Goal: Transaction & Acquisition: Purchase product/service

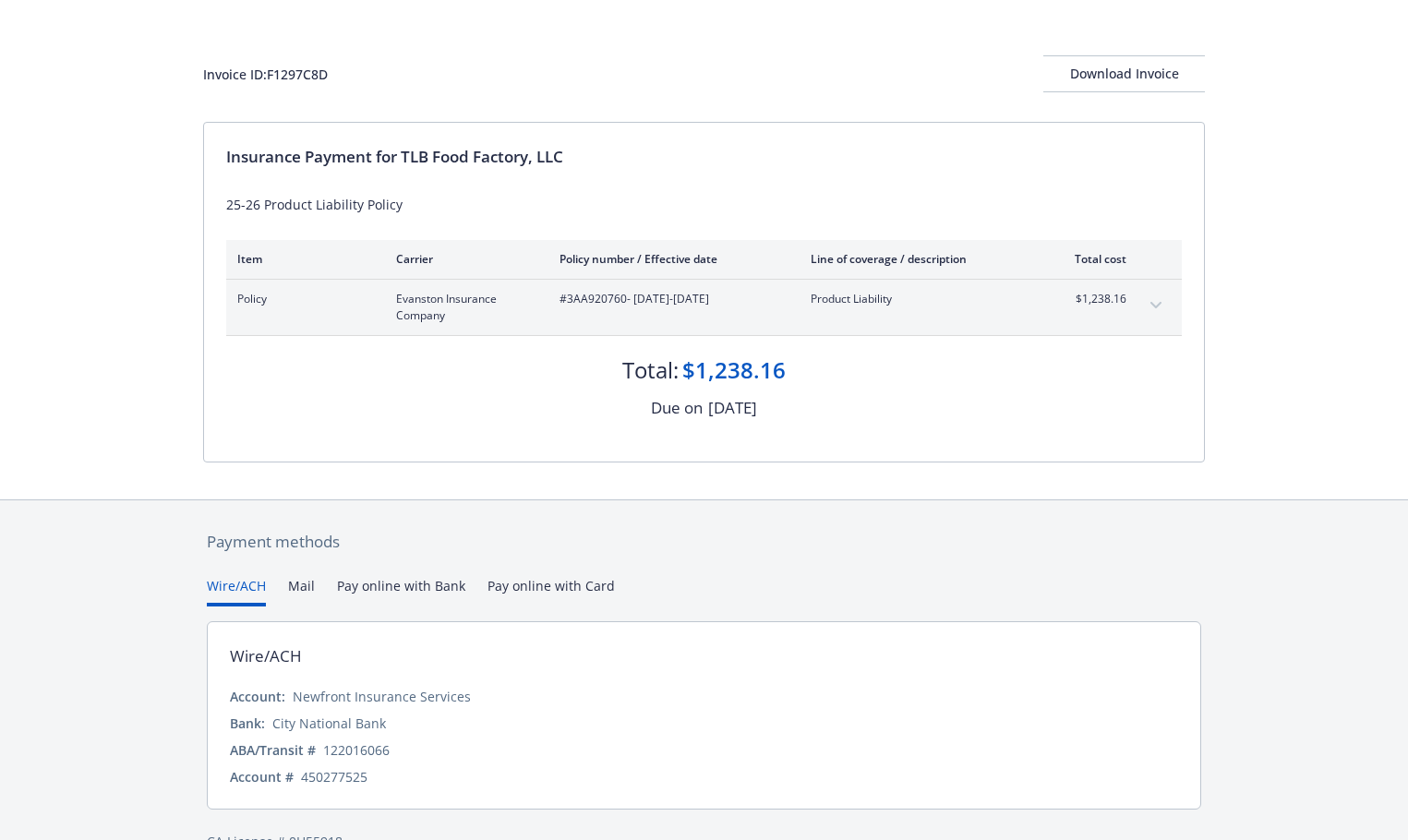
scroll to position [111, 0]
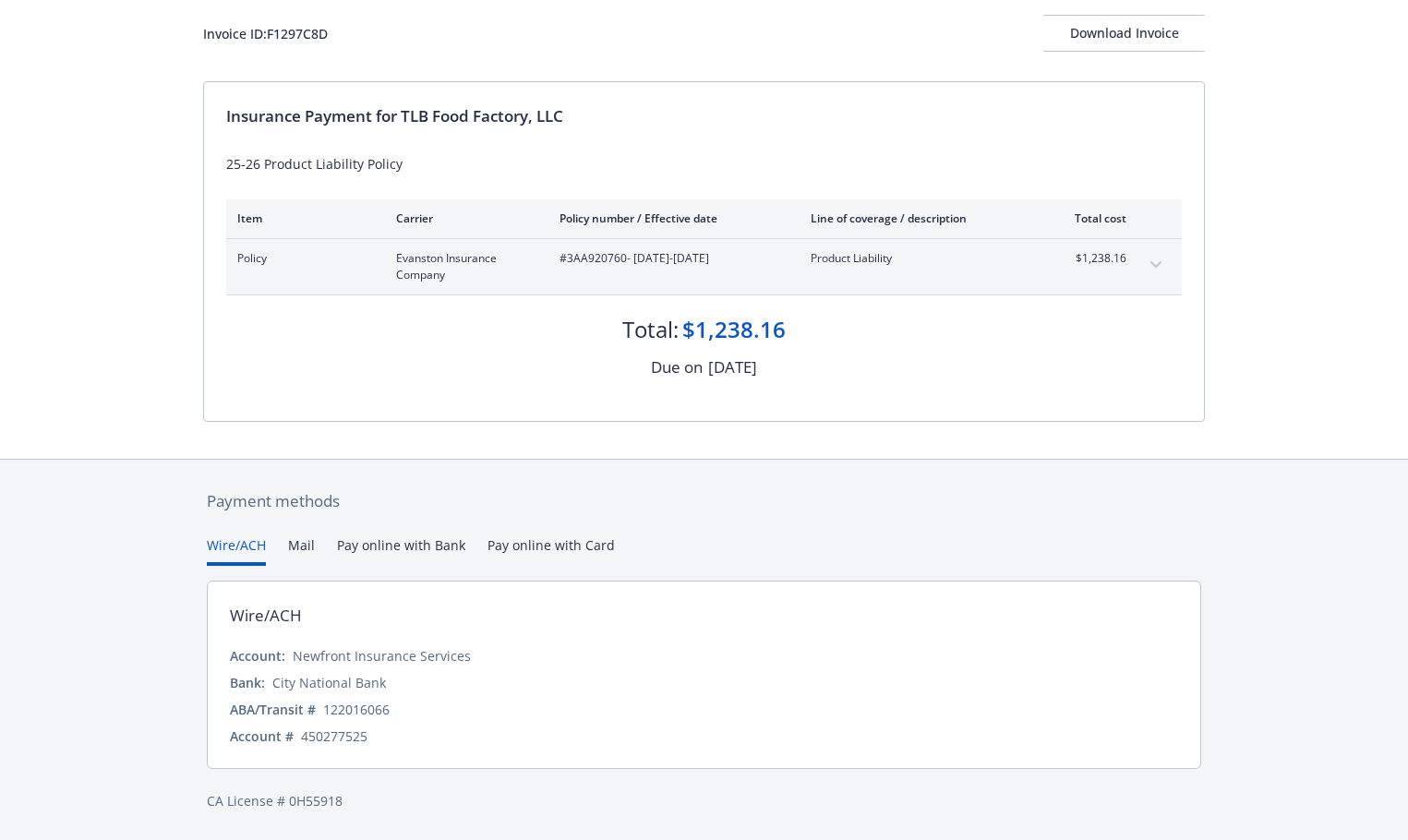
click at [428, 542] on button "Pay online with Bank" at bounding box center [402, 551] width 129 height 31
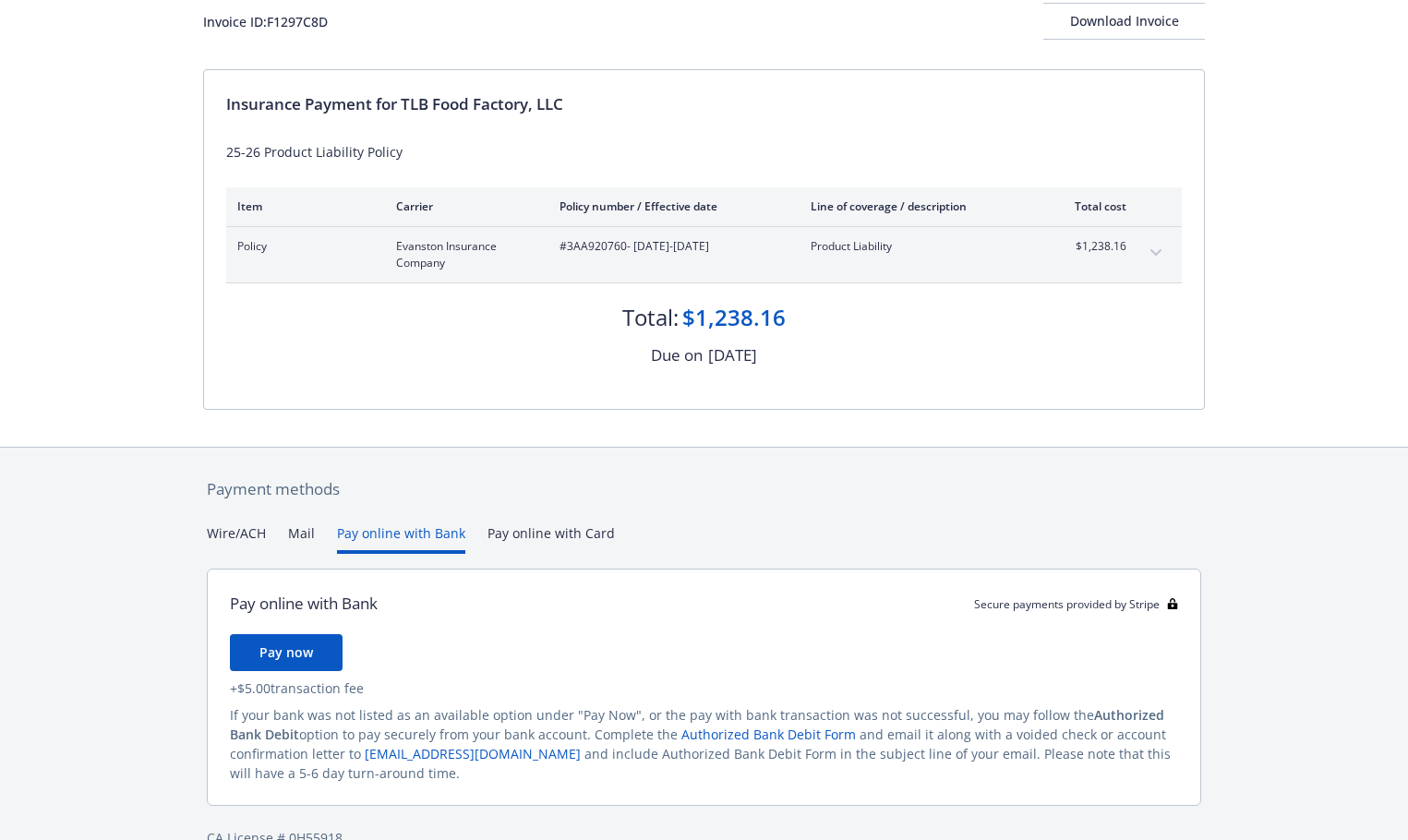
scroll to position [160, 0]
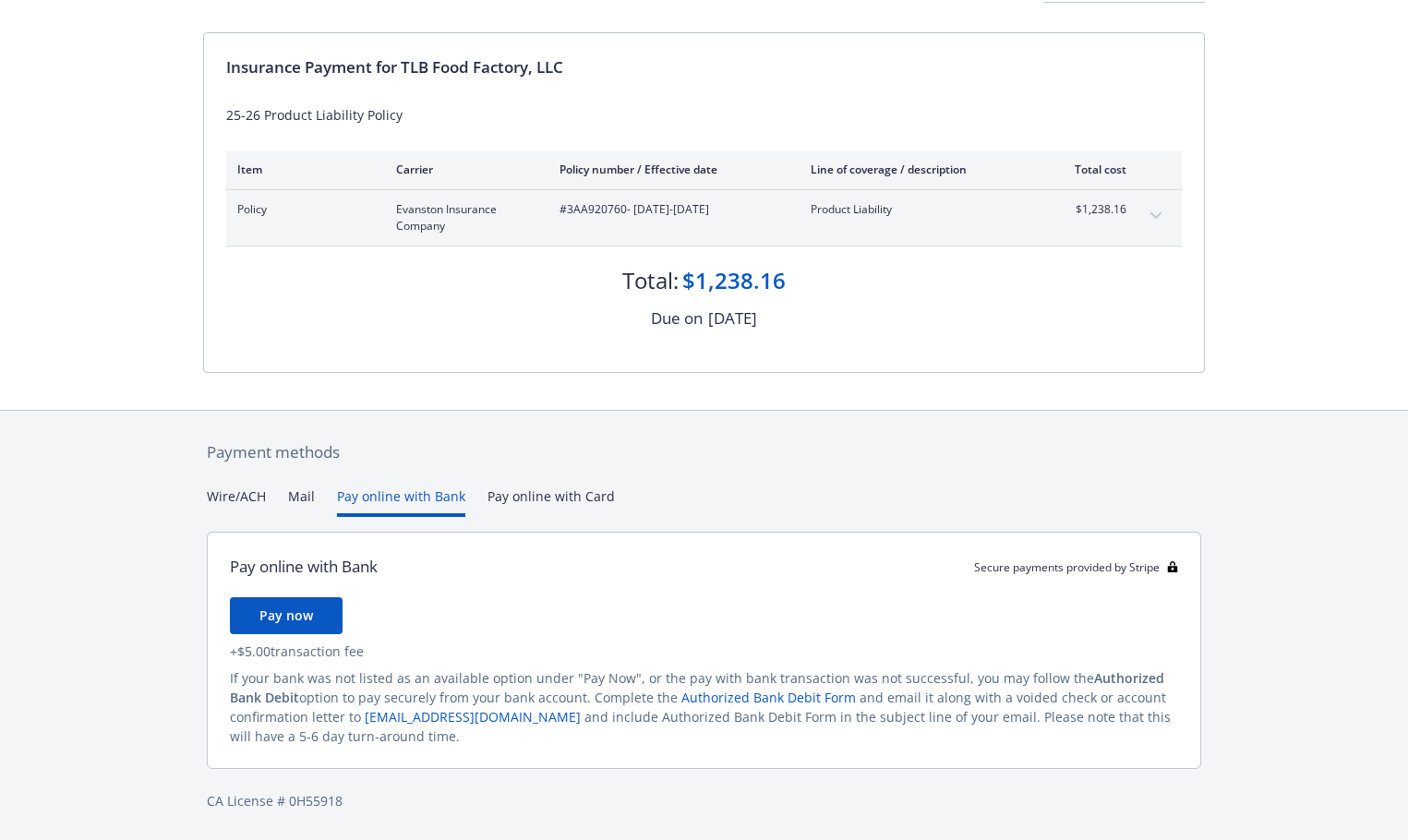
click at [534, 496] on div "Payment methods Wire/ACH Mail Pay online with Bank Pay online with Card Pay onl…" at bounding box center [704, 626] width 1001 height 431
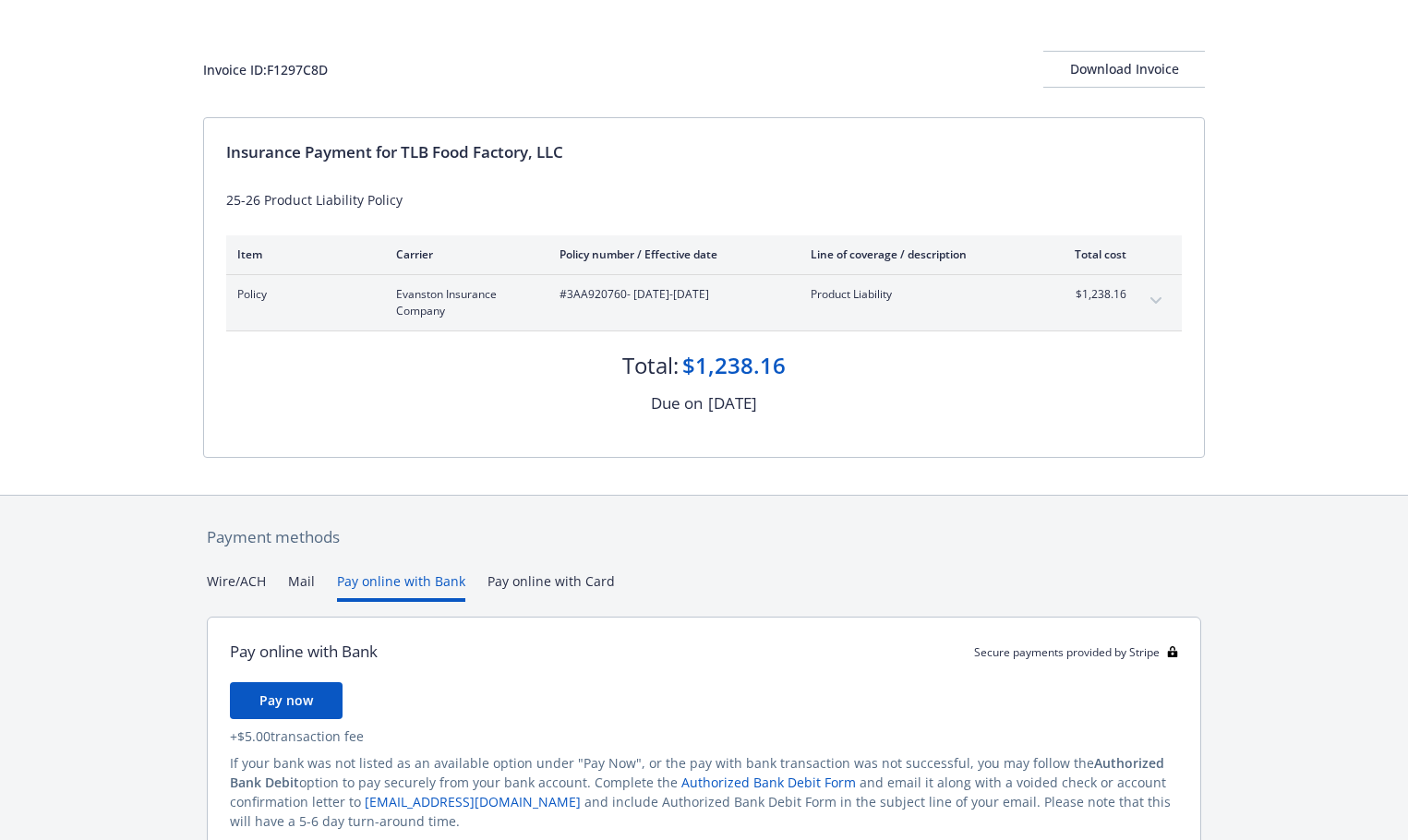
click at [414, 572] on button "Pay online with Bank" at bounding box center [402, 587] width 129 height 31
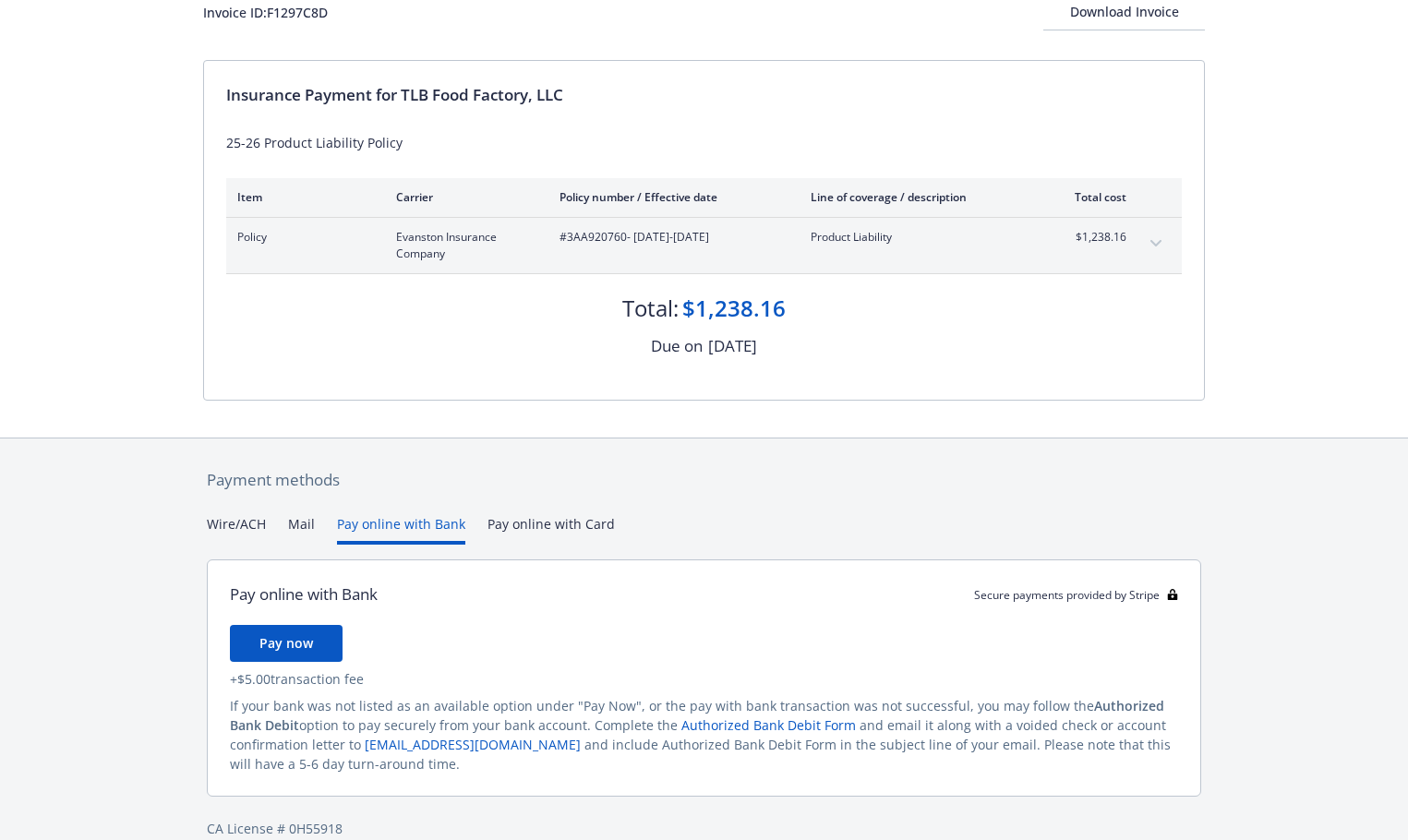
scroll to position [160, 0]
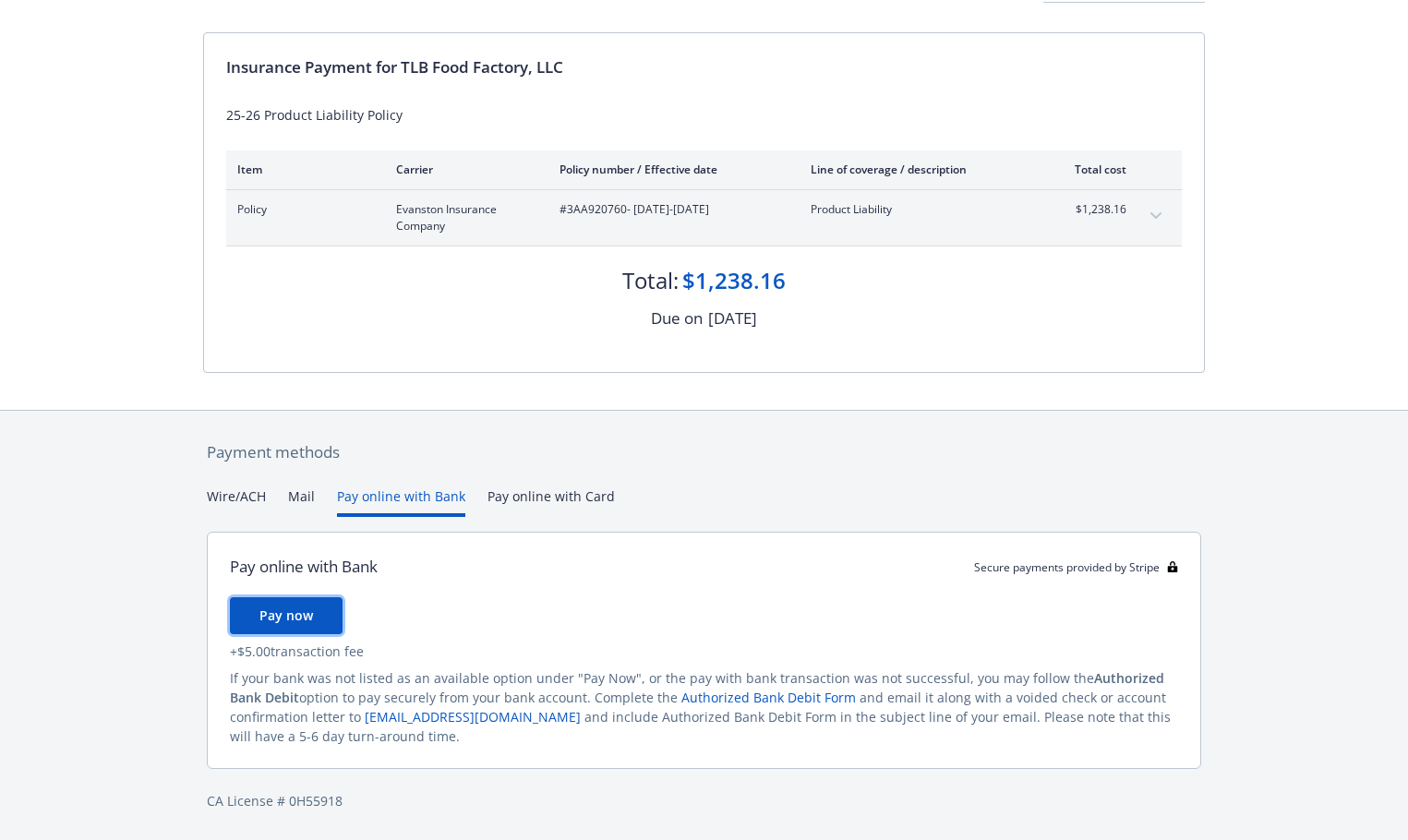
click at [305, 622] on span "Pay now" at bounding box center [286, 615] width 54 height 17
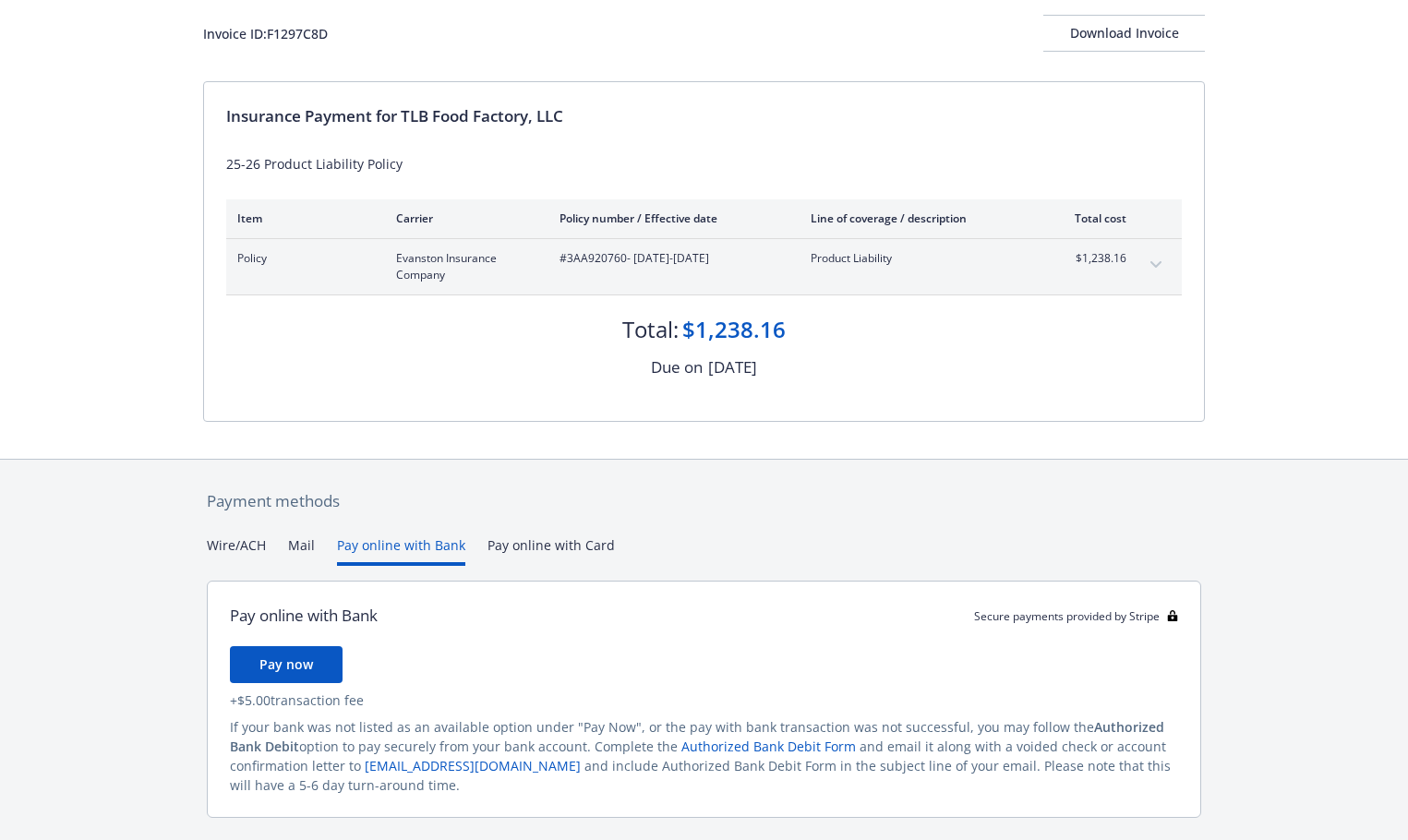
click at [244, 493] on div "Payment methods Wire/ACH Mail Pay online with Bank Pay online with Card Pay onl…" at bounding box center [704, 675] width 1001 height 431
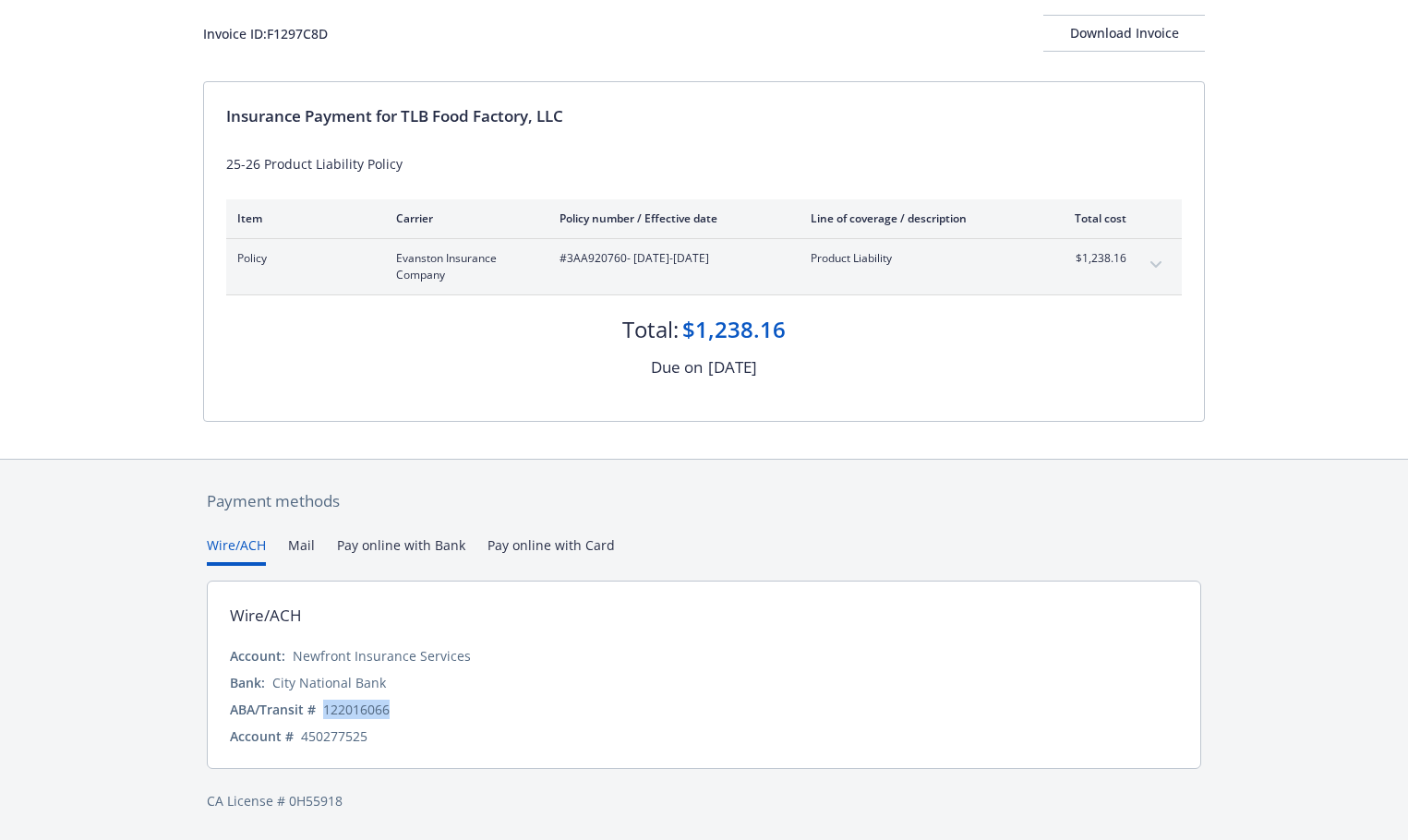
drag, startPoint x: 325, startPoint y: 710, endPoint x: 402, endPoint y: 714, distance: 77.1
click at [402, 714] on div "ABA/Transit # [US_BANK_ROUTING_MICR]" at bounding box center [704, 709] width 949 height 19
copy div "122016066"
drag, startPoint x: 304, startPoint y: 739, endPoint x: 383, endPoint y: 738, distance: 79.0
click at [383, 738] on div "Account # 450277525" at bounding box center [704, 736] width 949 height 19
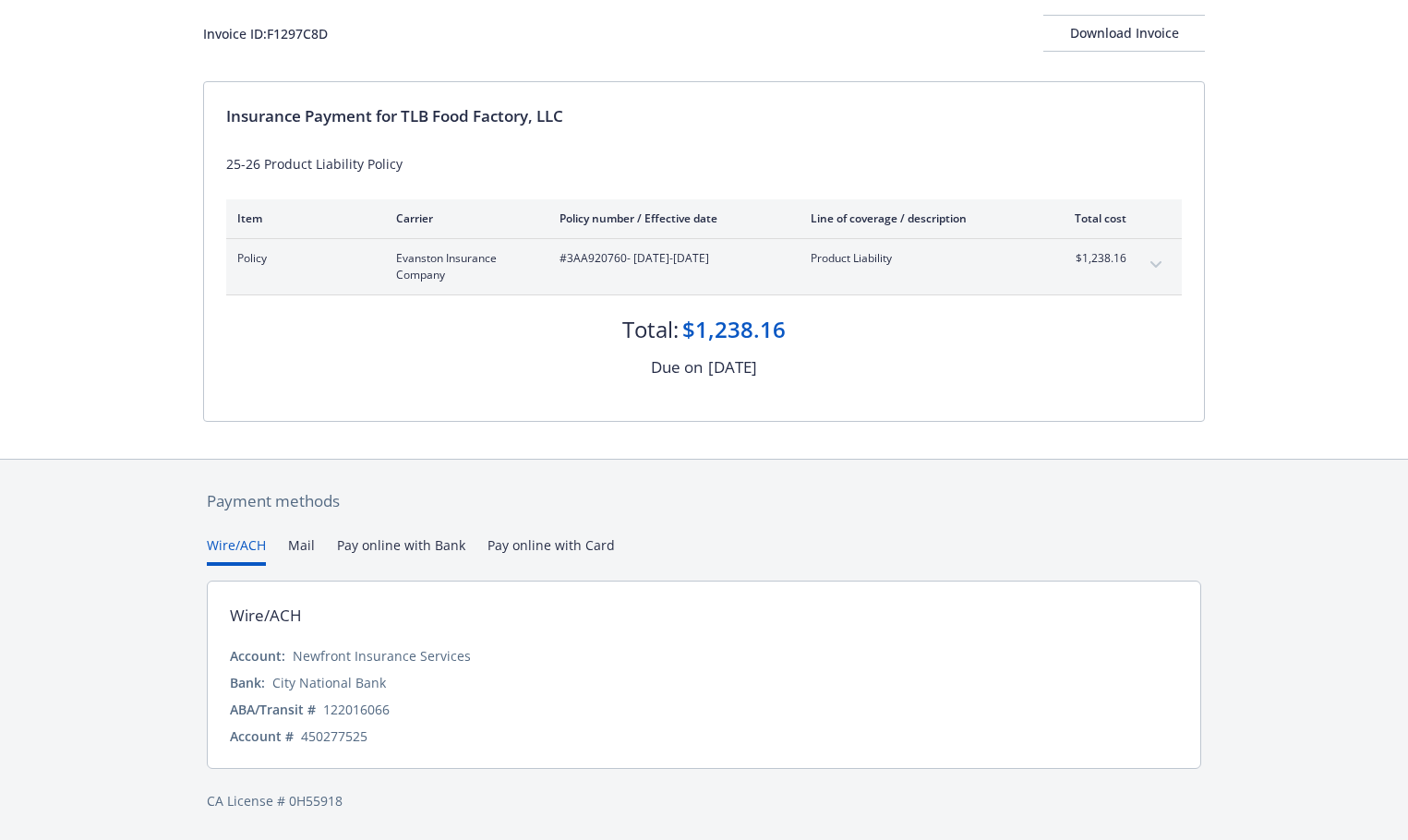
click at [283, 732] on div "Account #" at bounding box center [261, 736] width 63 height 19
drag, startPoint x: 317, startPoint y: 734, endPoint x: 364, endPoint y: 732, distance: 47.0
click at [364, 732] on div "450277525" at bounding box center [333, 736] width 66 height 19
copy div "450277525"
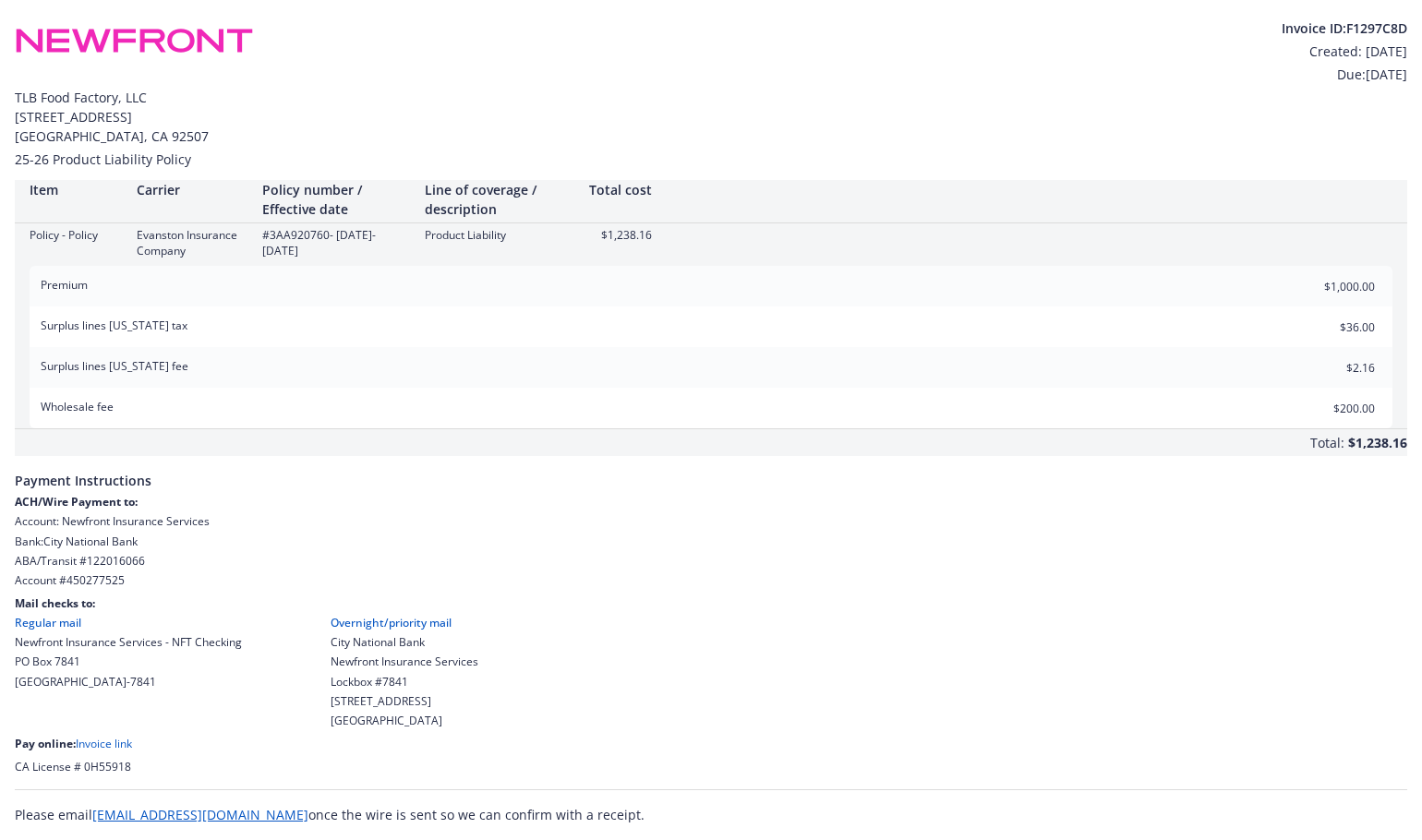
click at [108, 749] on link "Invoice link" at bounding box center [104, 744] width 57 height 15
click at [1050, 553] on div "ABA/Transit # [US_BANK_ROUTING_MICR]" at bounding box center [711, 560] width 1393 height 15
